Goal: Navigation & Orientation: Find specific page/section

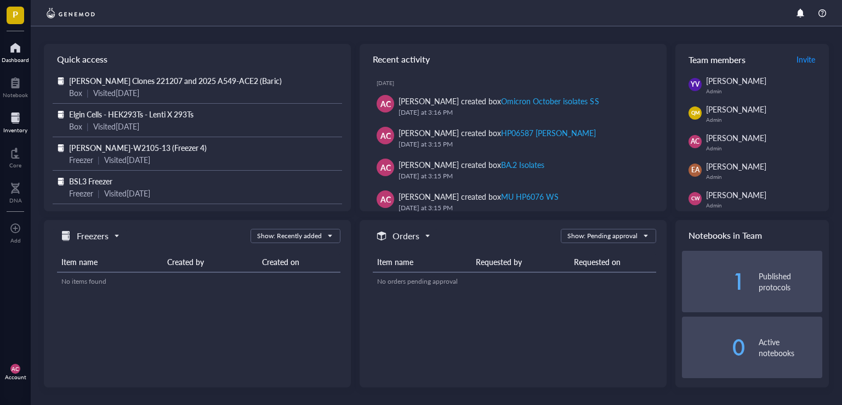
click at [20, 127] on div "Inventory" at bounding box center [15, 130] width 24 height 7
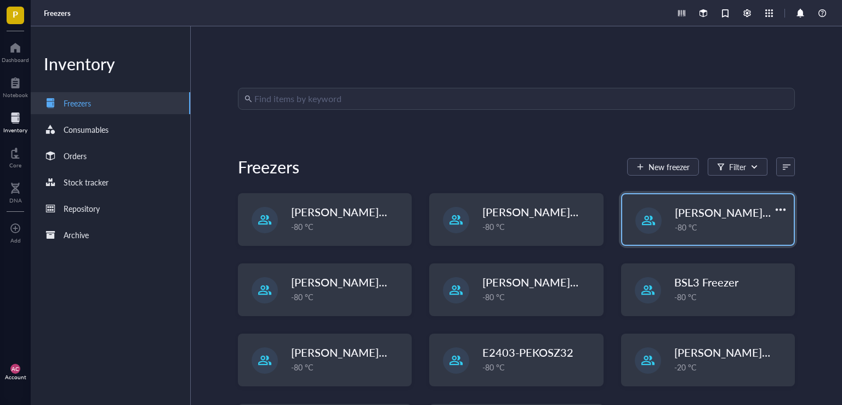
click at [705, 207] on span "[PERSON_NAME]-E2403-05" at bounding box center [746, 212] width 142 height 15
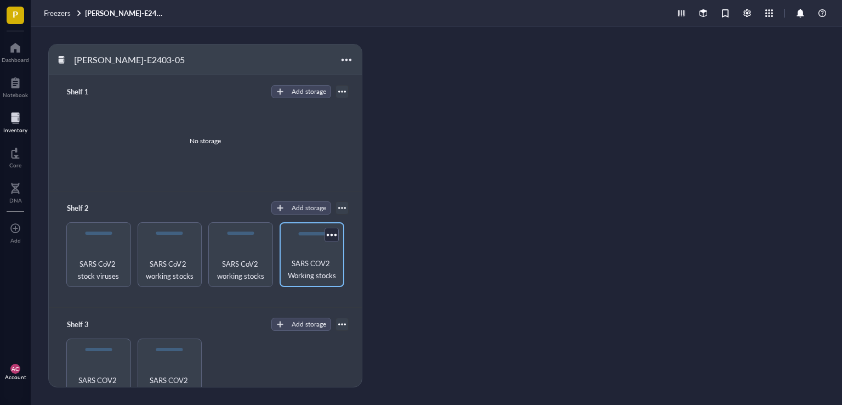
click at [309, 264] on span "SARS COV2 Working stocks" at bounding box center [312, 269] width 54 height 24
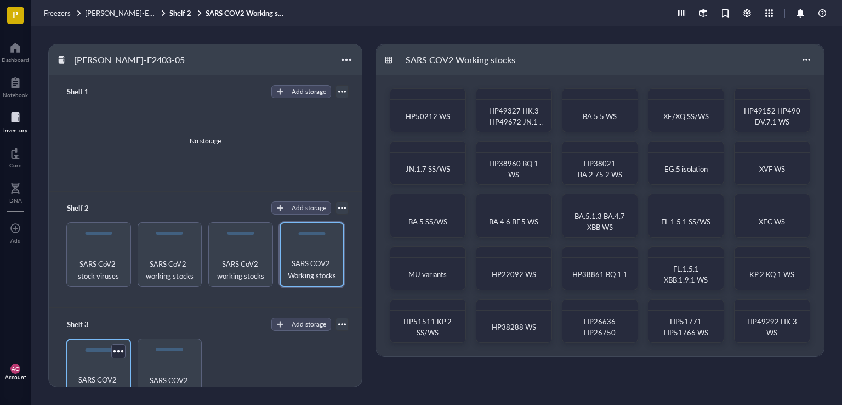
click at [95, 363] on div "SARS COV2 Working stocks" at bounding box center [98, 370] width 65 height 65
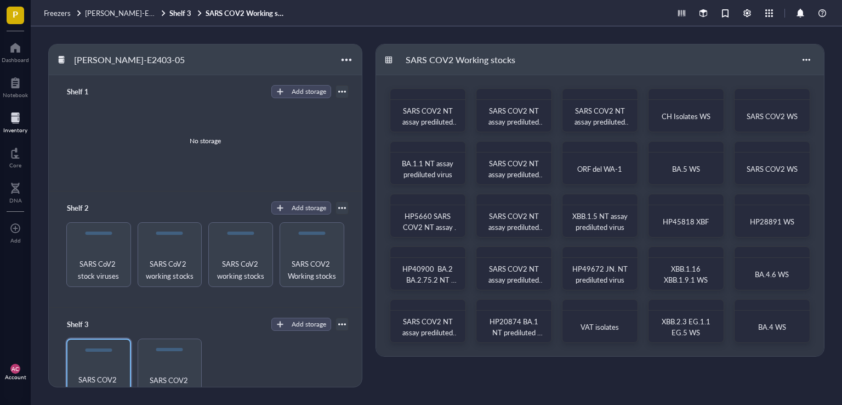
scroll to position [55, 0]
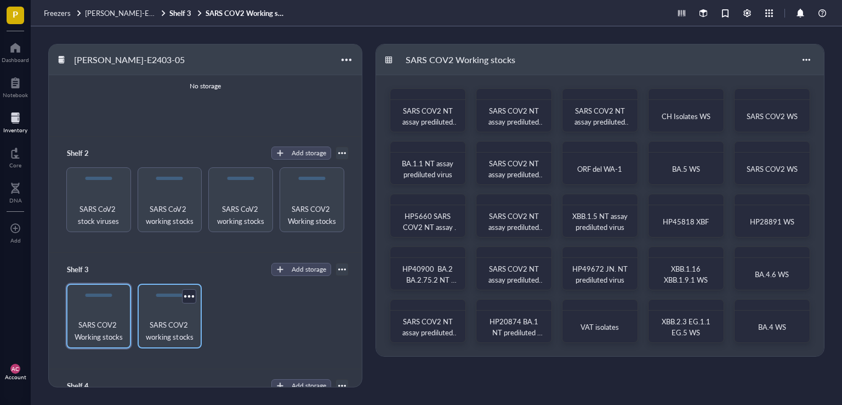
click at [172, 330] on span "SARS COV2 working stocks" at bounding box center [170, 331] width 54 height 24
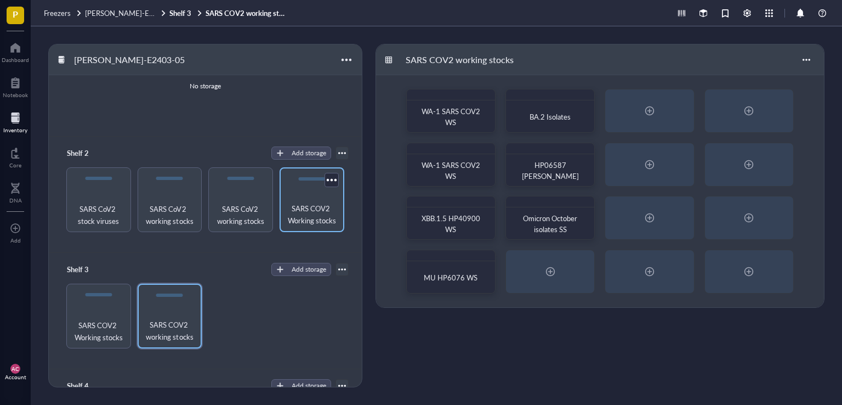
click at [308, 222] on span "SARS COV2 Working stocks" at bounding box center [312, 214] width 54 height 24
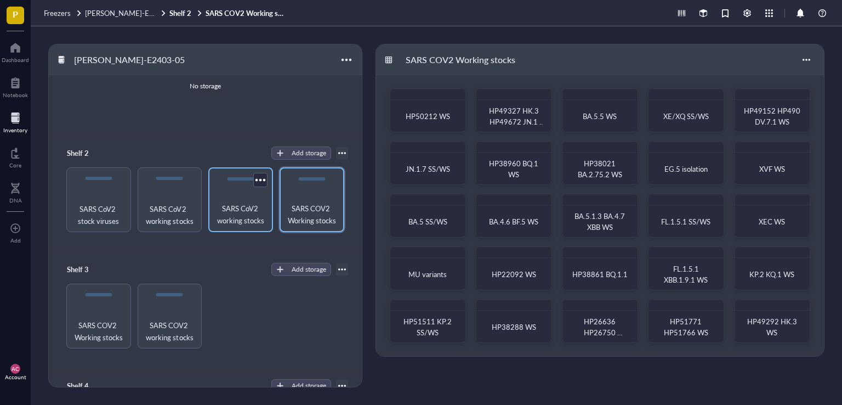
click at [240, 223] on span "SARS CoV2 working stocks" at bounding box center [241, 214] width 54 height 24
